Goal: Information Seeking & Learning: Learn about a topic

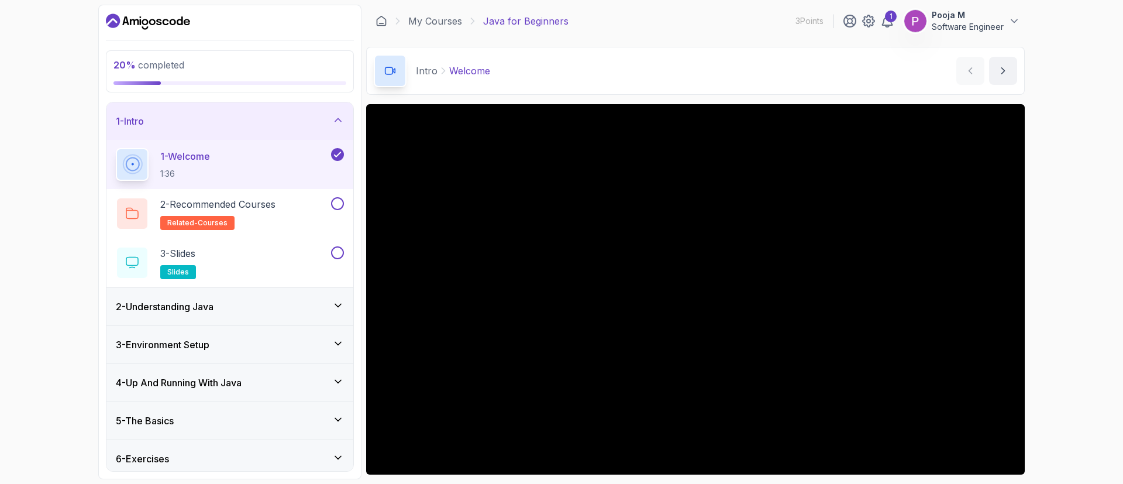
scroll to position [44, 0]
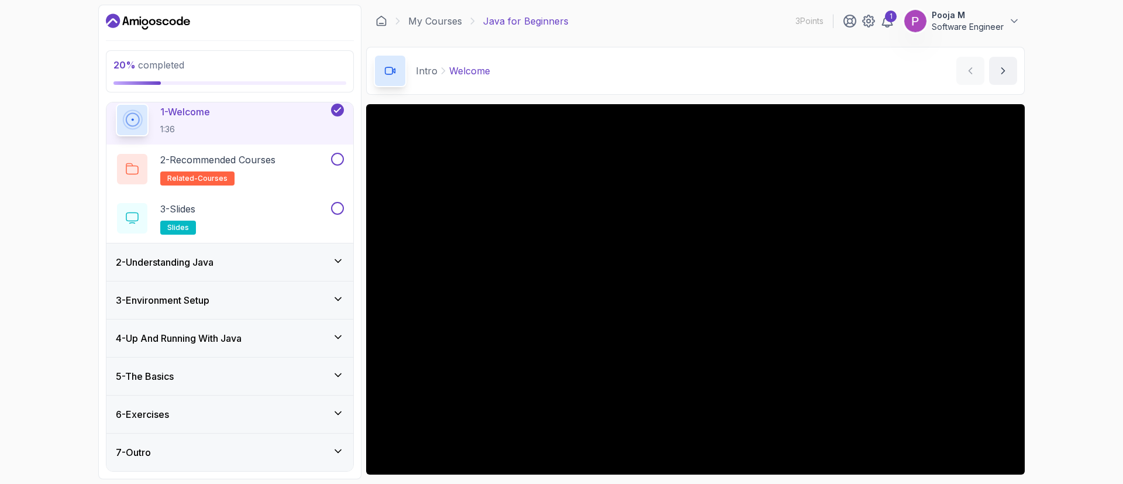
click at [181, 367] on div "5 - The Basics" at bounding box center [229, 375] width 247 height 37
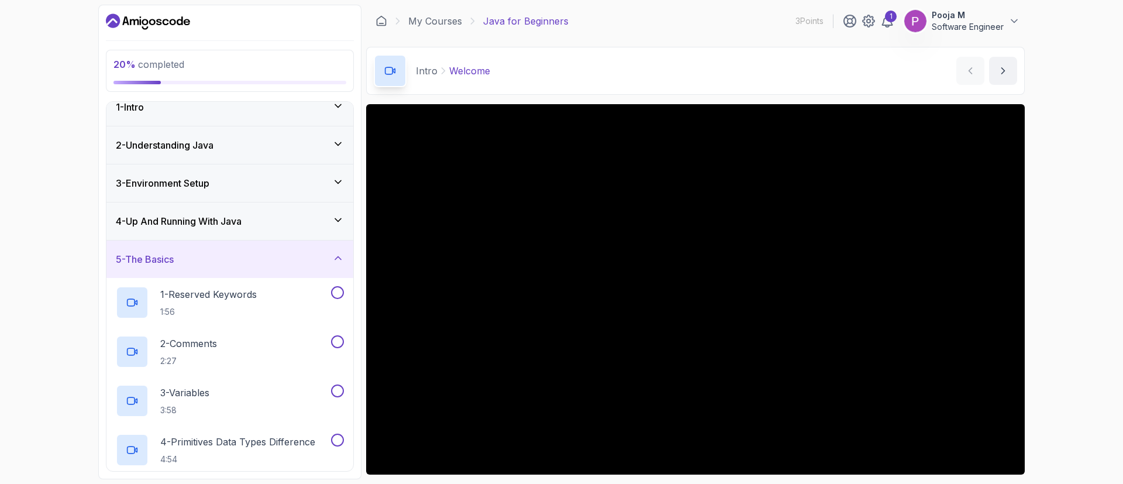
scroll to position [12, 0]
click at [208, 185] on h3 "3 - Environment Setup" at bounding box center [163, 184] width 94 height 14
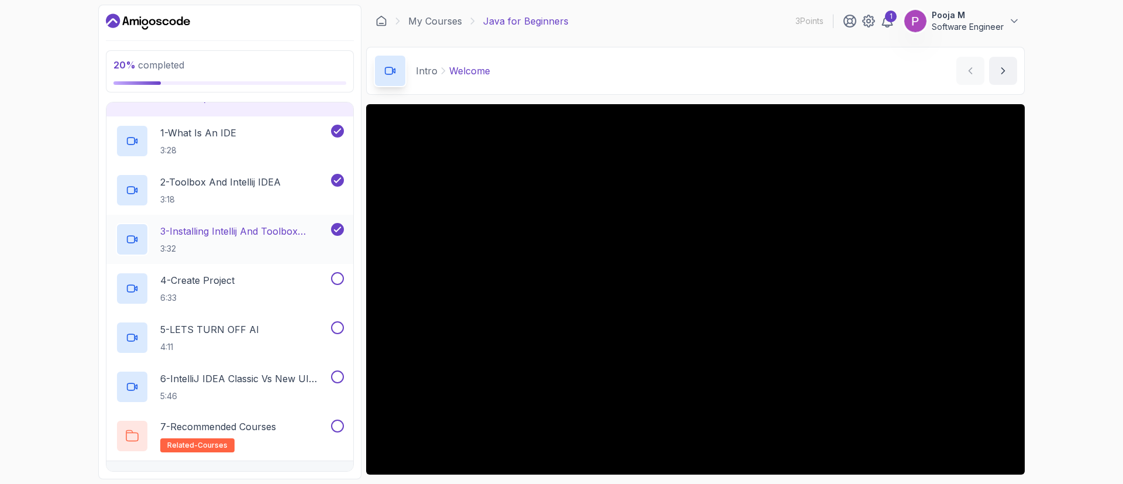
scroll to position [100, 0]
click at [233, 294] on p "6:33" at bounding box center [197, 297] width 74 height 12
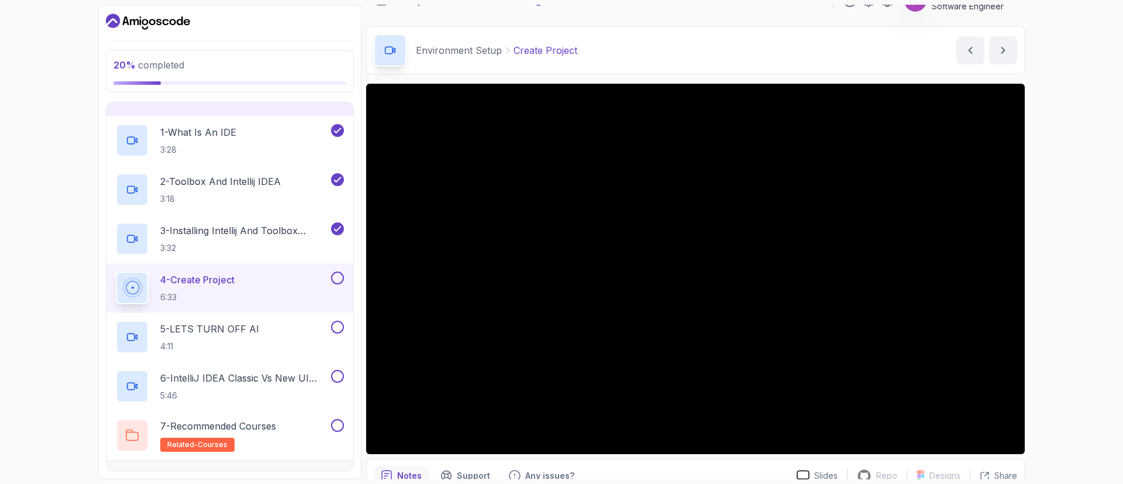
scroll to position [21, 0]
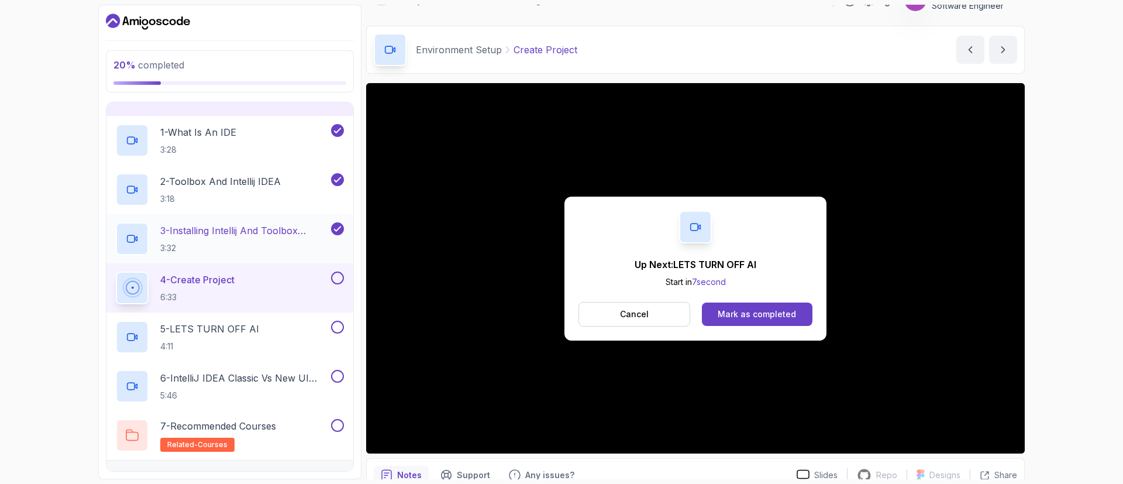
click at [260, 226] on p "3 - Installing Intellij And Toolbox Configuration" at bounding box center [244, 230] width 168 height 14
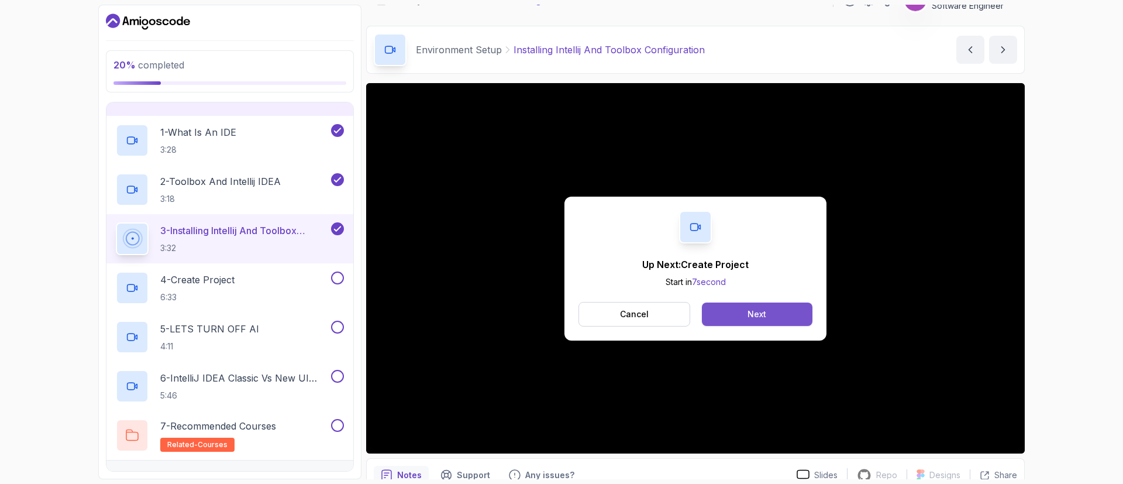
click at [746, 305] on button "Next" at bounding box center [757, 313] width 111 height 23
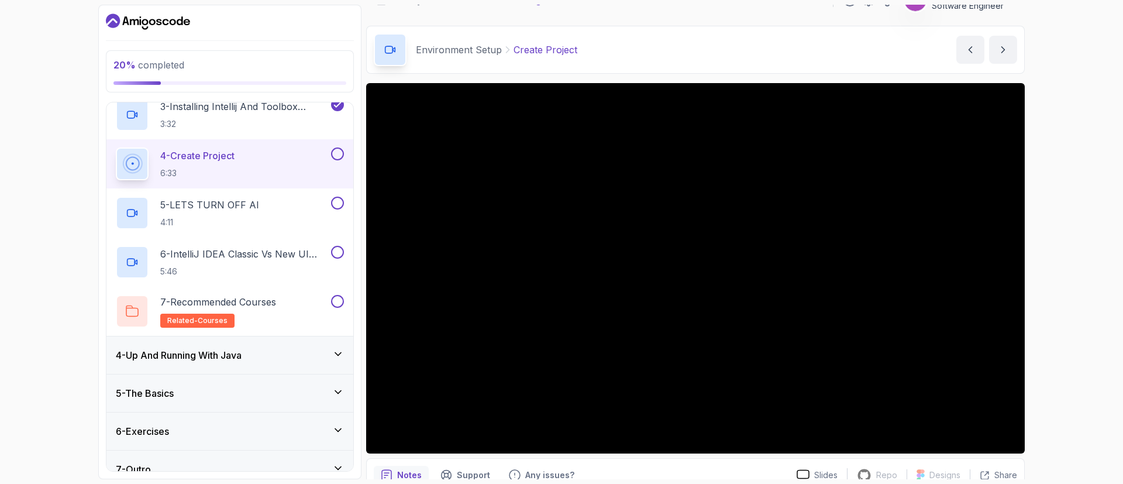
scroll to position [229, 0]
